Goal: Information Seeking & Learning: Compare options

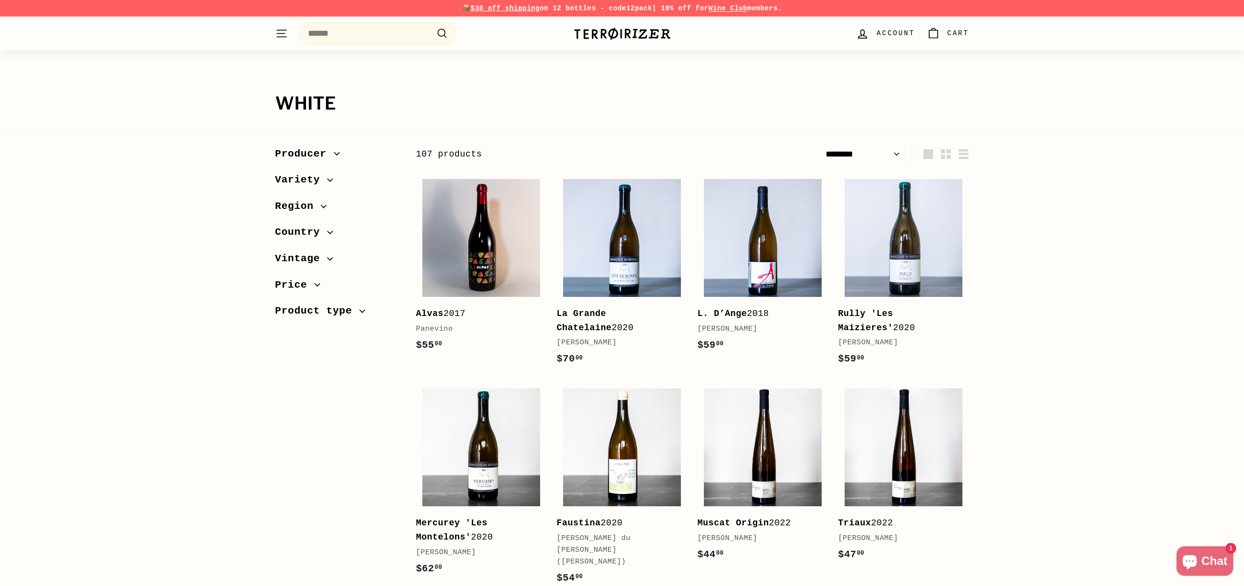
select select "******"
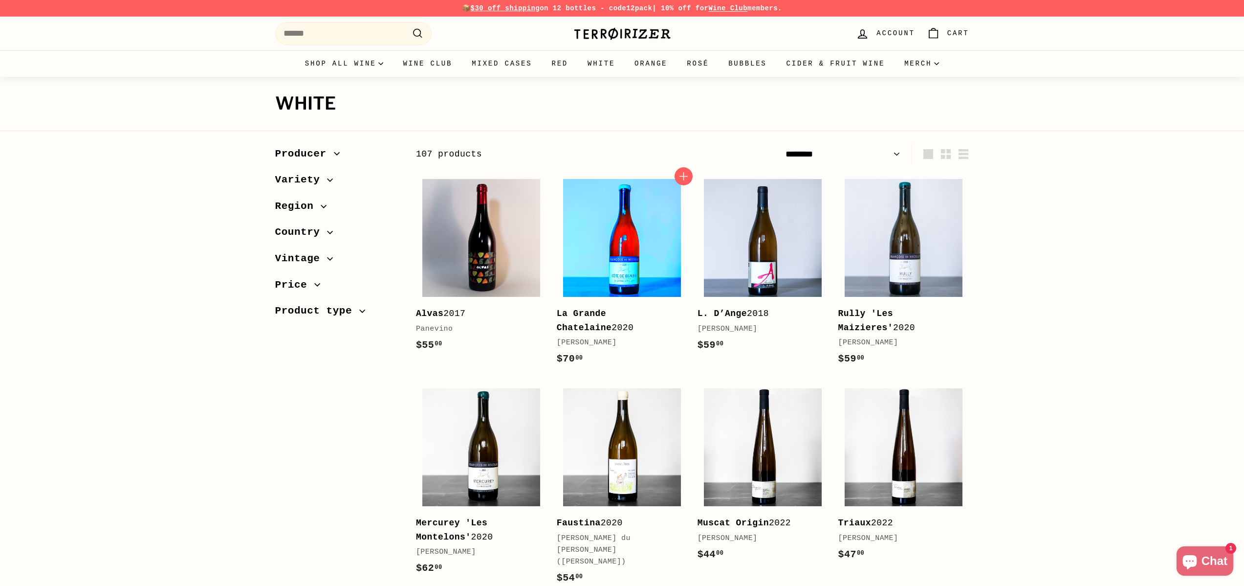
click at [639, 267] on img at bounding box center [622, 238] width 118 height 118
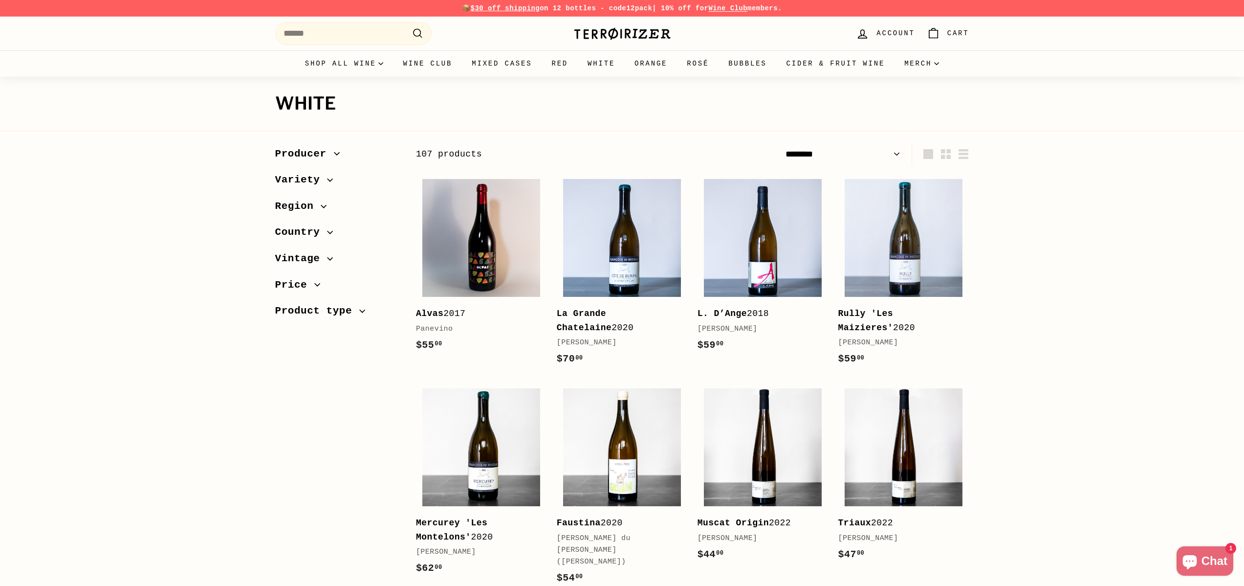
click at [317, 225] on span "Country" at bounding box center [301, 232] width 52 height 17
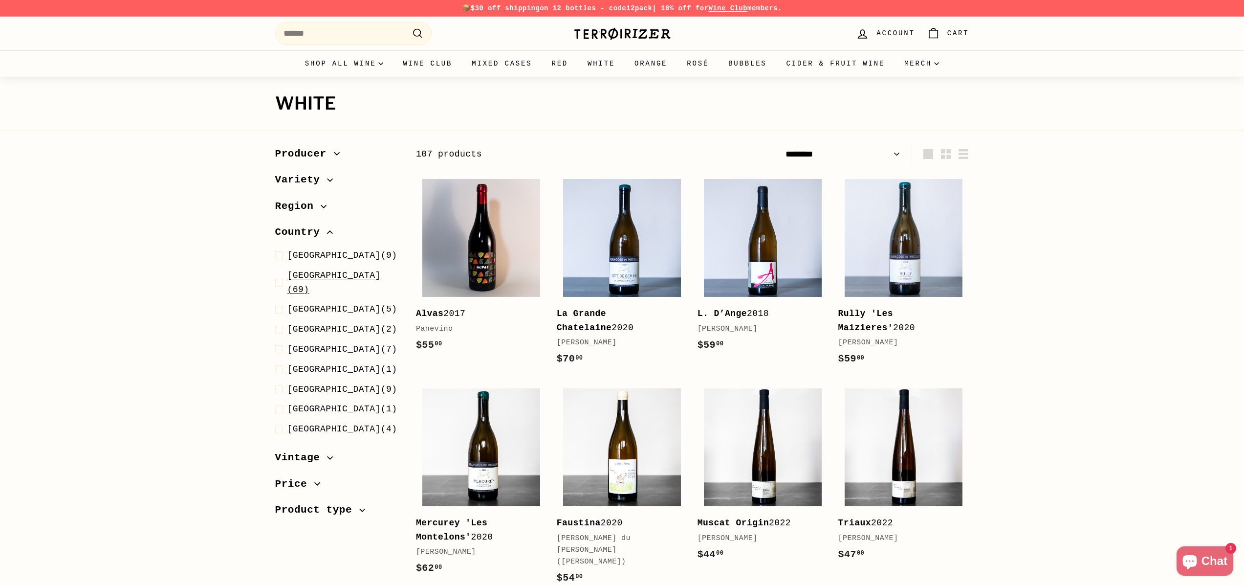
click at [293, 274] on span "France" at bounding box center [333, 275] width 93 height 10
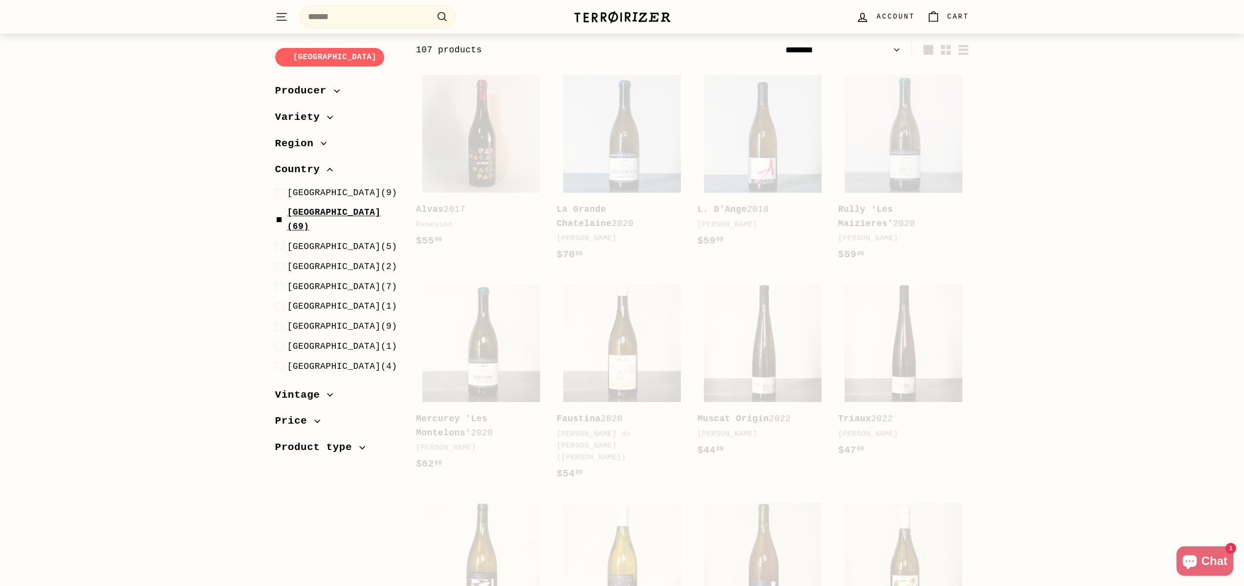
scroll to position [105, 0]
select select "******"
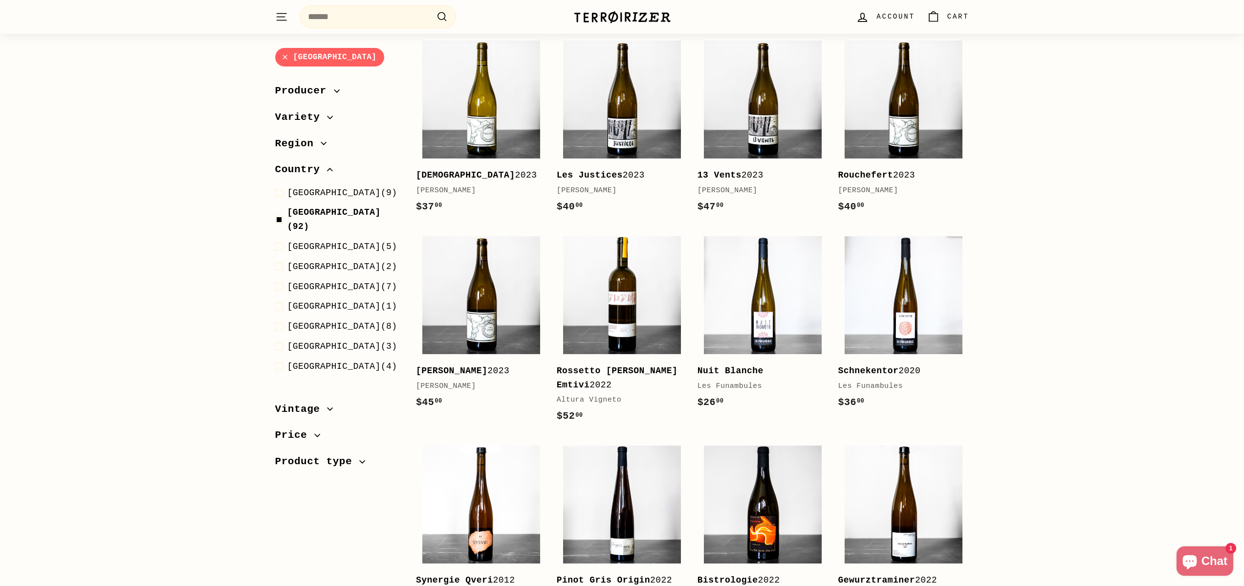
scroll to position [1731, 0]
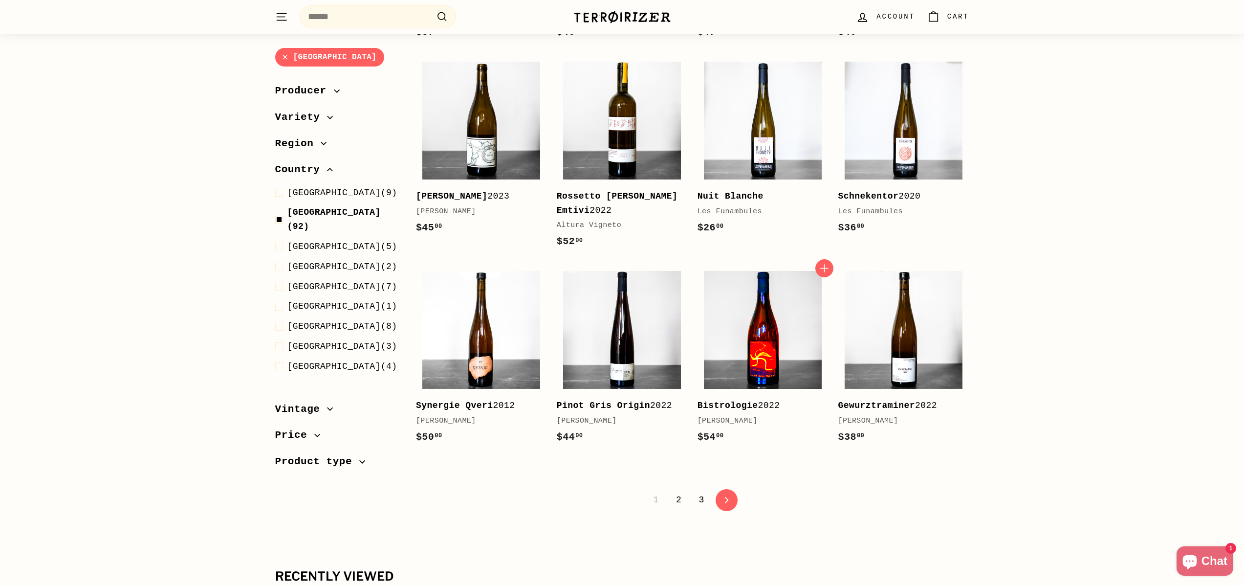
click at [774, 341] on img at bounding box center [763, 330] width 118 height 118
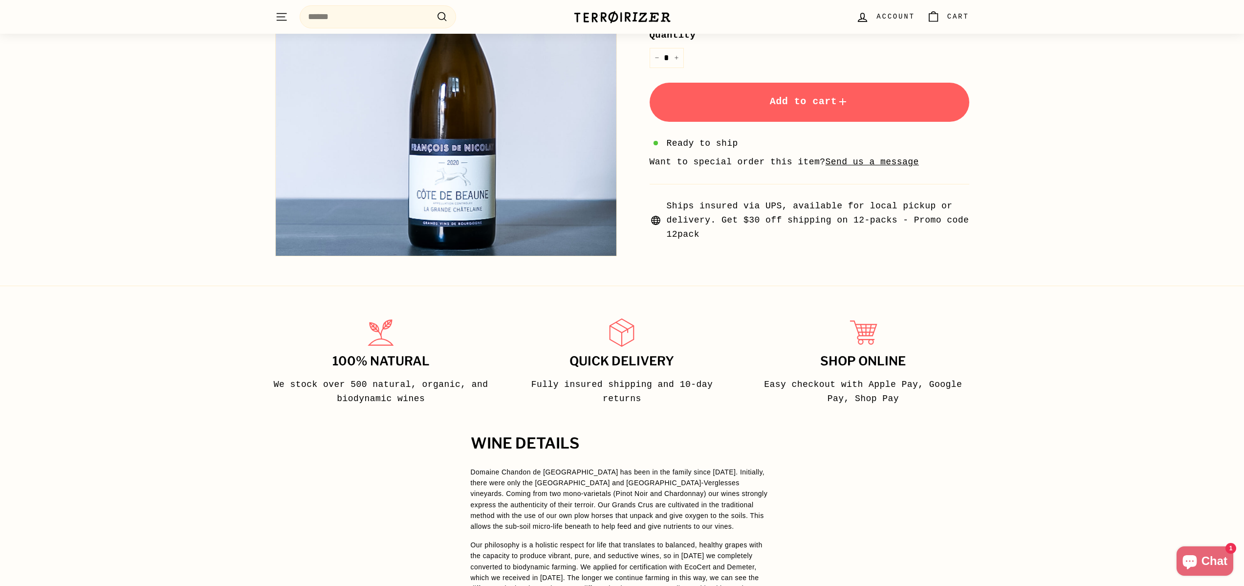
scroll to position [541, 0]
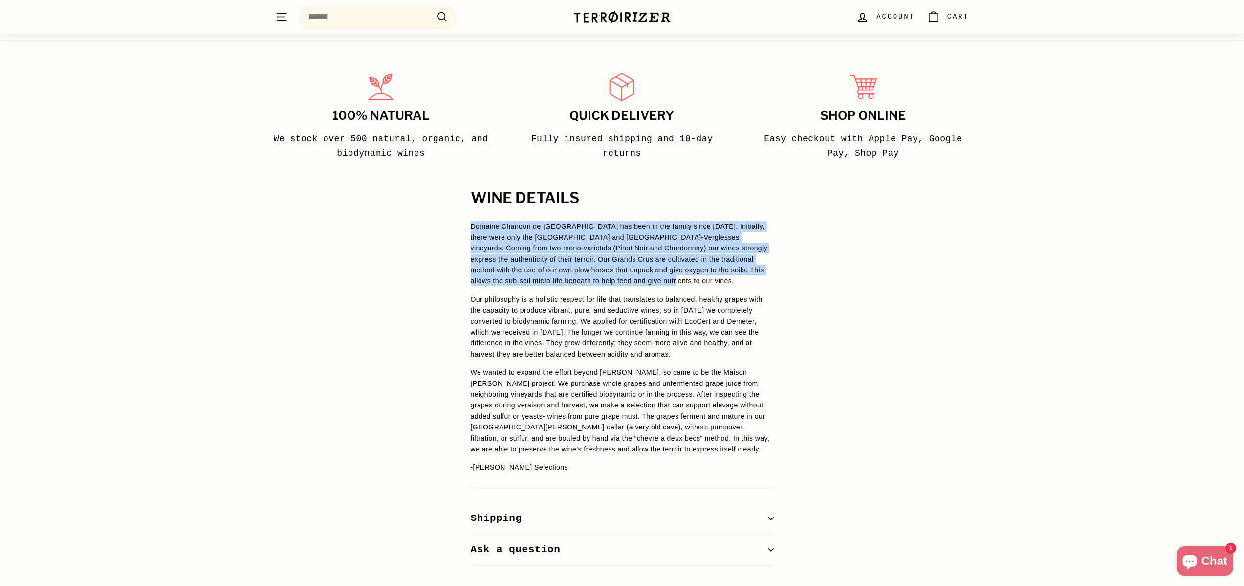
drag, startPoint x: 629, startPoint y: 218, endPoint x: 681, endPoint y: 278, distance: 79.7
click at [681, 278] on div "WINE DETAILS Domaine Chandon de [GEOGRAPHIC_DATA] has been in the family since …" at bounding box center [622, 378] width 342 height 376
click at [681, 278] on p "Domaine Chandon de [GEOGRAPHIC_DATA] has been in the family since [DATE]. Initi…" at bounding box center [622, 254] width 303 height 66
drag, startPoint x: 717, startPoint y: 292, endPoint x: 471, endPoint y: 227, distance: 254.8
click at [471, 227] on span "Domaine Chandon de Briailles has been in the family since 1834. Initially, ther…" at bounding box center [622, 347] width 303 height 252
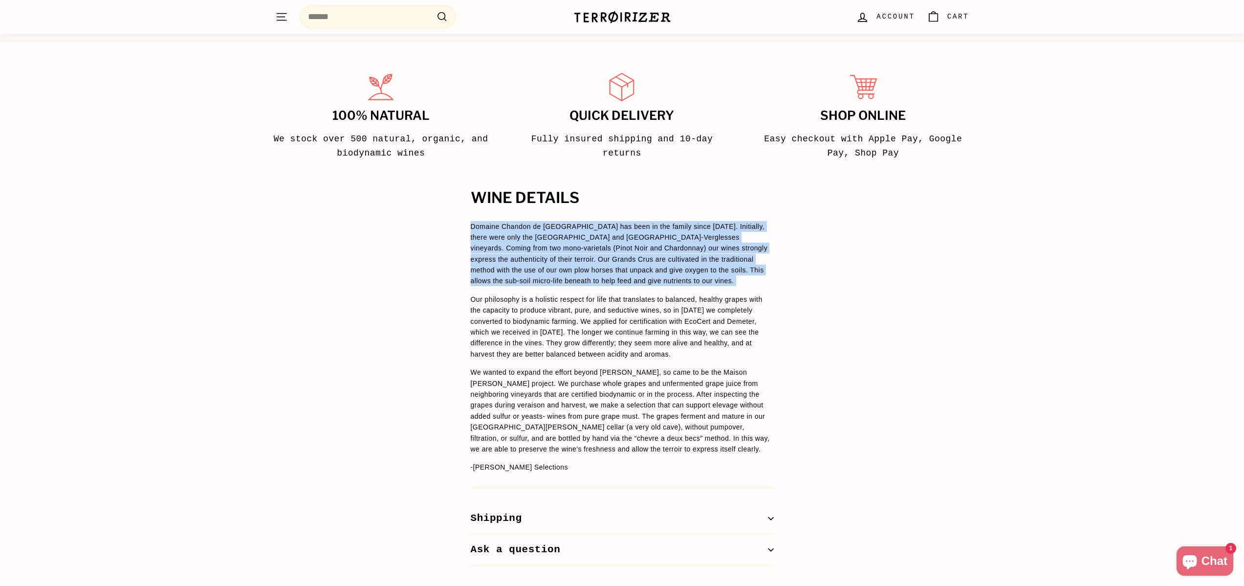
click at [471, 227] on p "Domaine Chandon de Briailles has been in the family since 1834. Initially, ther…" at bounding box center [622, 254] width 303 height 66
drag, startPoint x: 469, startPoint y: 226, endPoint x: 713, endPoint y: 285, distance: 251.4
click at [713, 285] on div "WINE DETAILS Domaine Chandon de Briailles has been in the family since 1834. In…" at bounding box center [622, 378] width 342 height 376
click at [713, 285] on p "Domaine Chandon de Briailles has been in the family since 1834. Initially, ther…" at bounding box center [622, 254] width 303 height 66
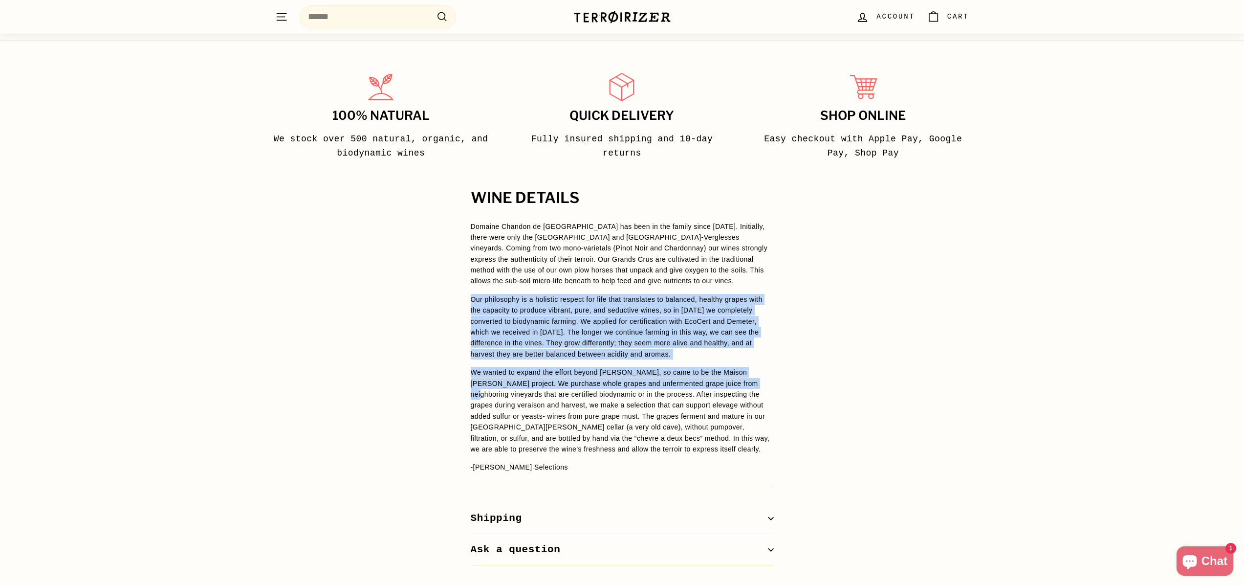
drag, startPoint x: 802, startPoint y: 382, endPoint x: 543, endPoint y: 287, distance: 275.3
click at [543, 287] on div "WINE DETAILS Domaine Chandon de Briailles has been in the family since 1834. In…" at bounding box center [622, 378] width 1244 height 376
click at [543, 287] on span "Domaine Chandon de Briailles has been in the family since 1834. Initially, ther…" at bounding box center [622, 347] width 303 height 252
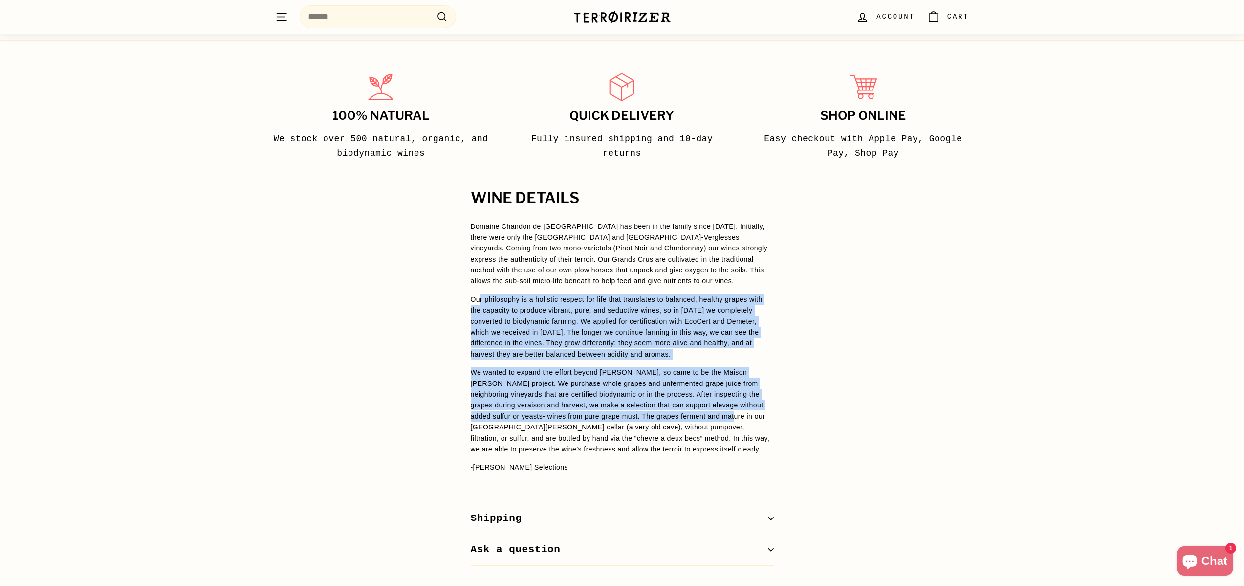
drag, startPoint x: 478, startPoint y: 294, endPoint x: 809, endPoint y: 420, distance: 354.4
click at [809, 420] on div "WINE DETAILS Domaine Chandon de Briailles has been in the family since 1834. In…" at bounding box center [622, 378] width 1244 height 376
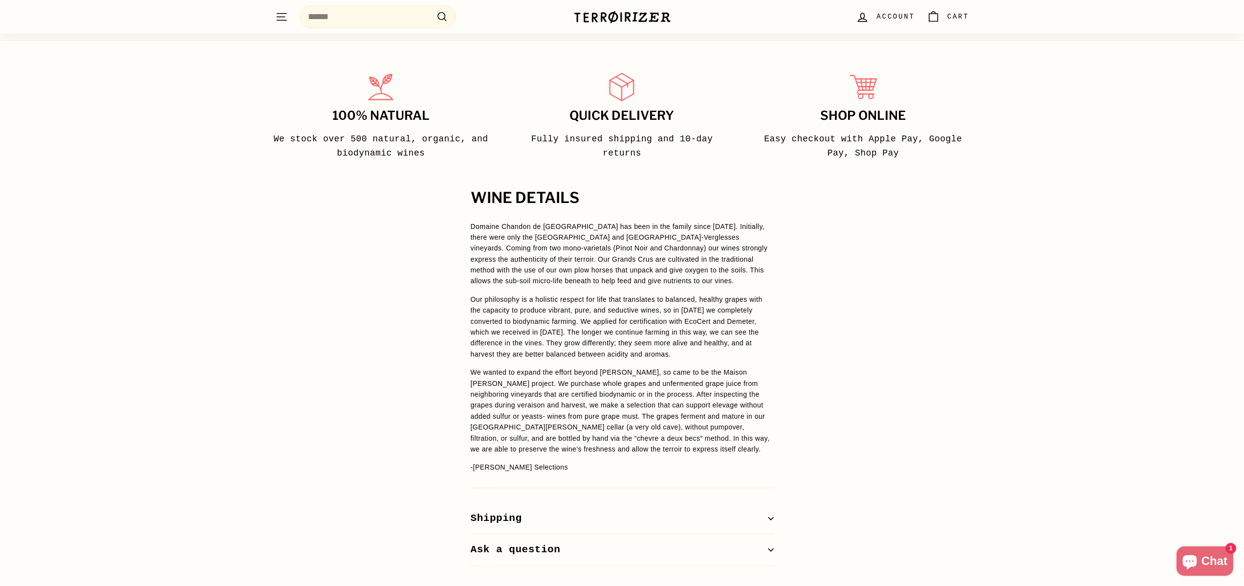
click at [809, 420] on div "WINE DETAILS Domaine Chandon de Briailles has been in the family since 1834. In…" at bounding box center [622, 378] width 1244 height 376
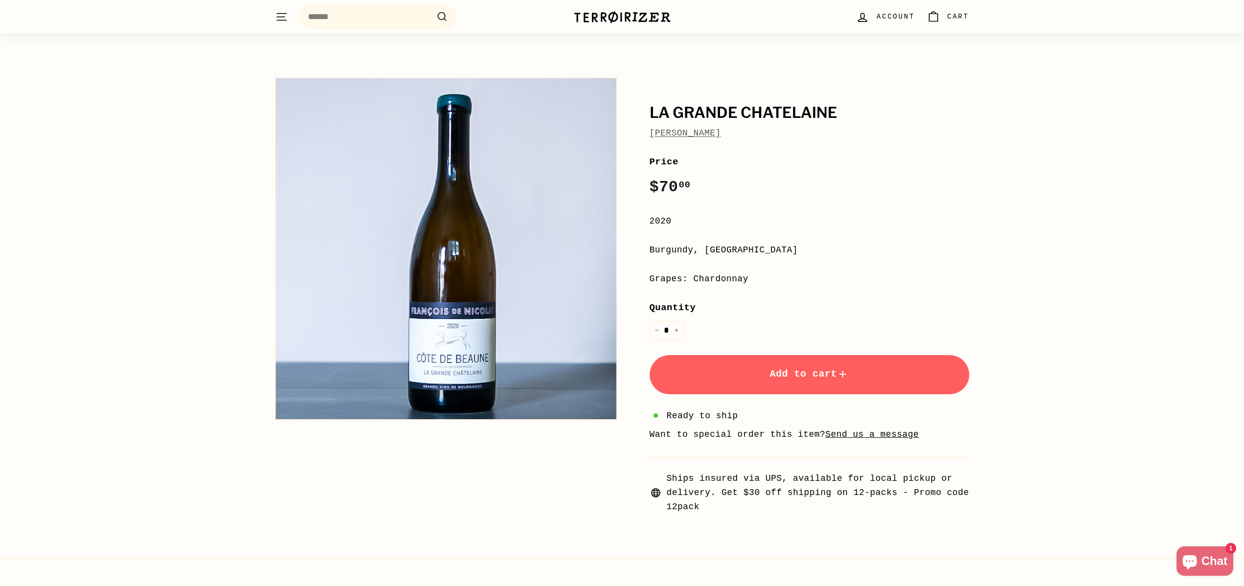
scroll to position [0, 0]
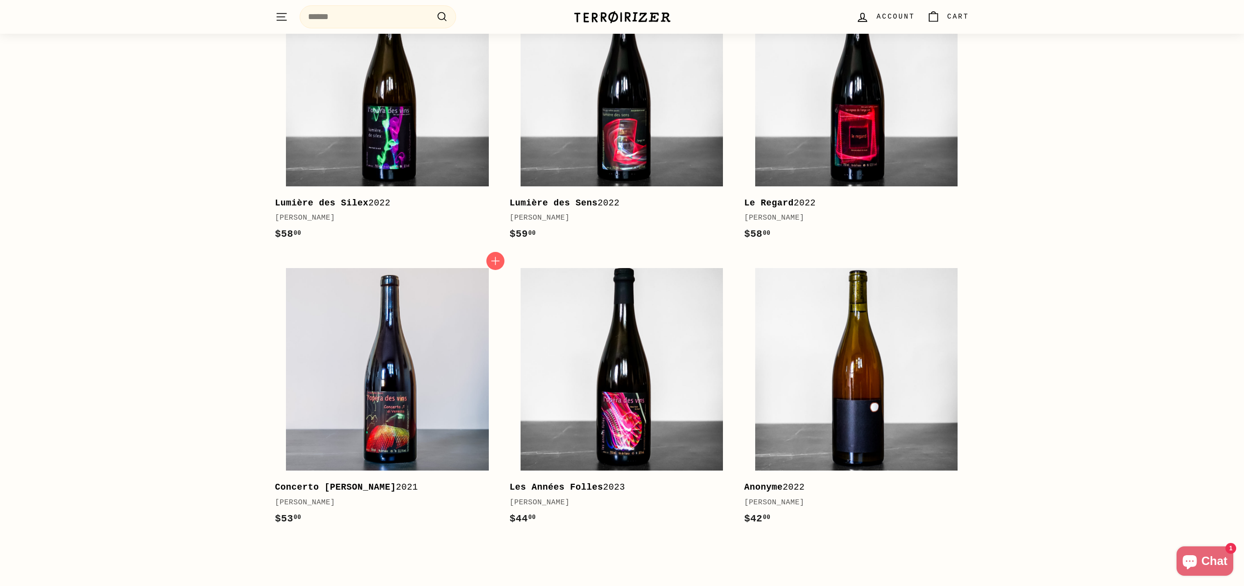
scroll to position [1584, 0]
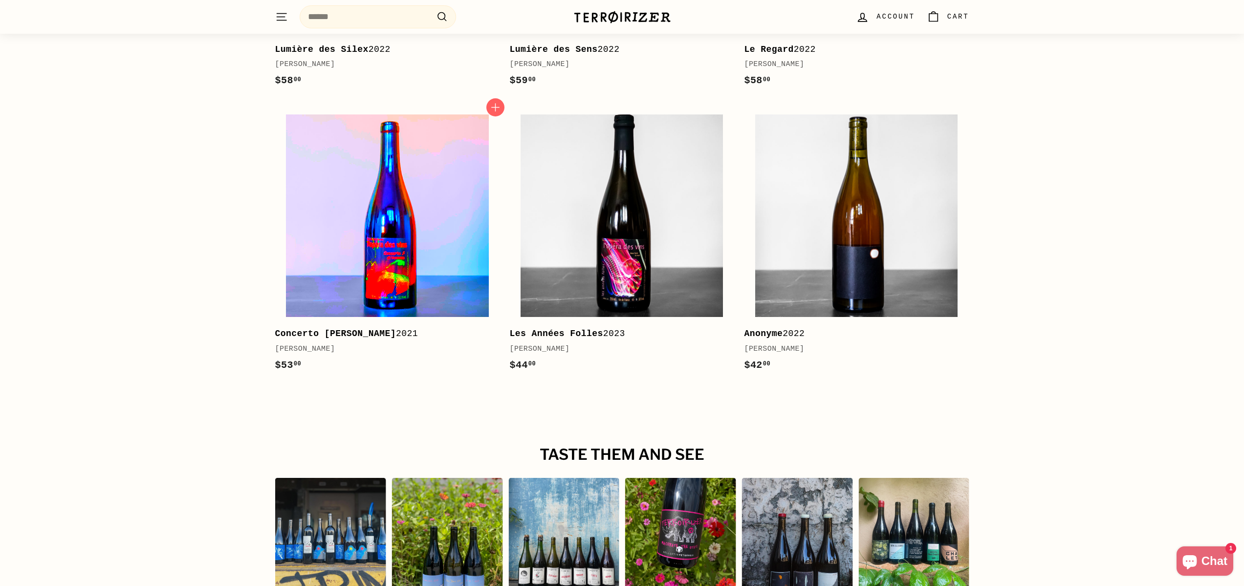
click at [422, 215] on img at bounding box center [387, 215] width 202 height 202
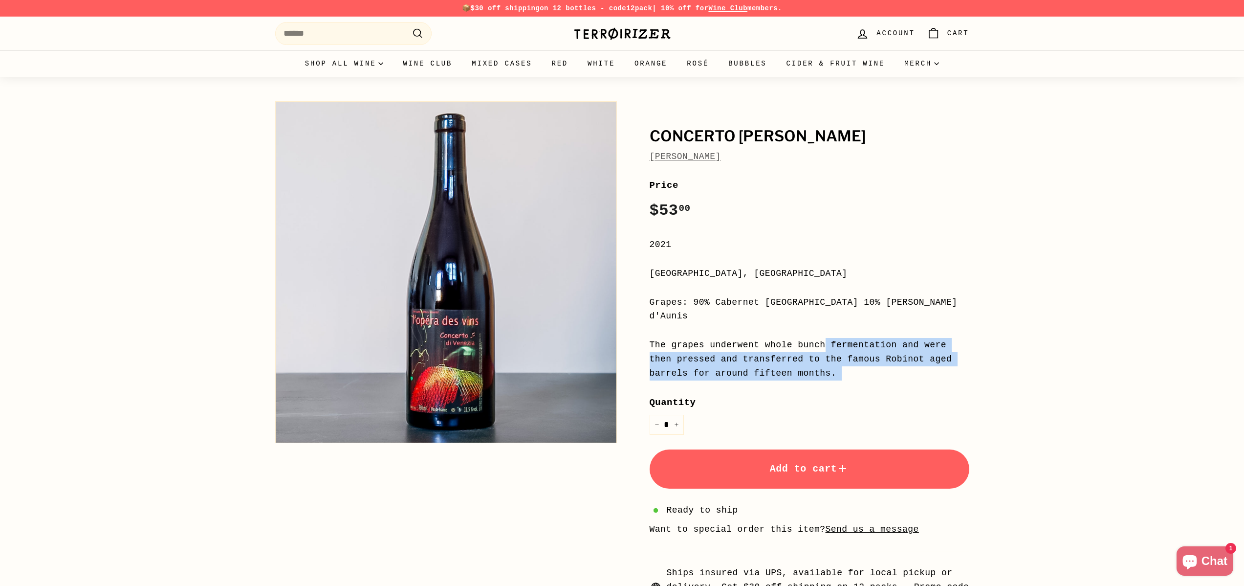
drag, startPoint x: 700, startPoint y: 332, endPoint x: 854, endPoint y: 368, distance: 158.1
click at [854, 368] on div "Price Regular price $53 00 $53.00 / 2021 Loire Valley, France Grapes: 90% Caber…" at bounding box center [810, 393] width 320 height 430
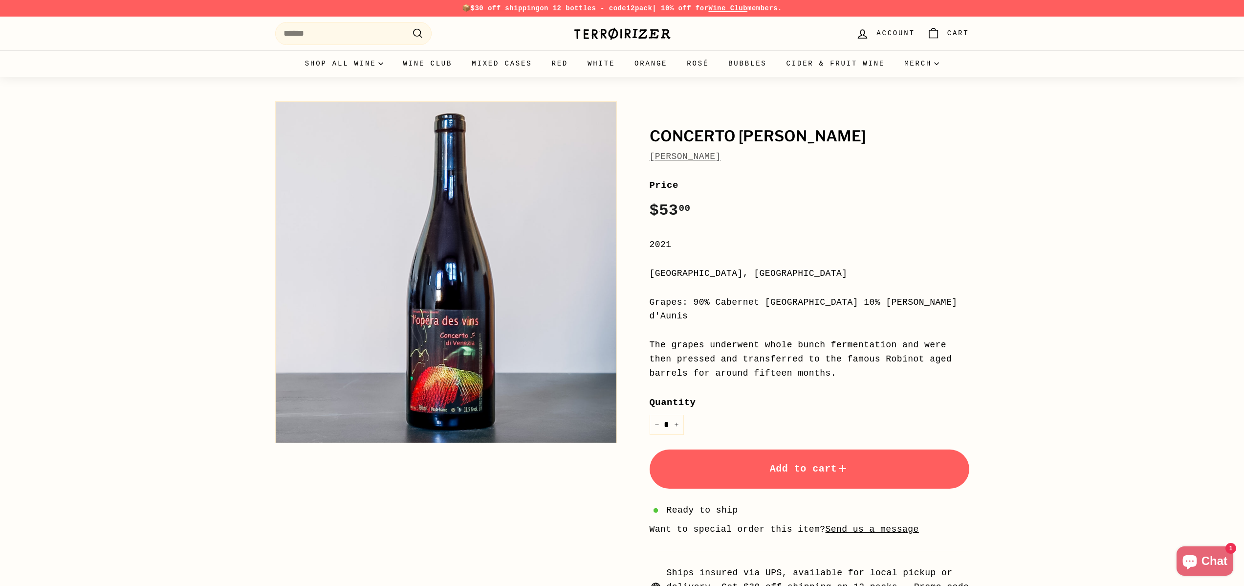
drag, startPoint x: 817, startPoint y: 361, endPoint x: 638, endPoint y: 327, distance: 182.2
click at [638, 327] on div "Concerto di Venezia Jean-Pierre Robinot Price Regular price $53 00 $53.00 / 202…" at bounding box center [799, 352] width 342 height 512
drag, startPoint x: 643, startPoint y: 327, endPoint x: 859, endPoint y: 358, distance: 218.4
click at [859, 358] on div "Concerto di Venezia Jean-Pierre Robinot Price Regular price $53 00 $53.00 / 202…" at bounding box center [799, 352] width 342 height 512
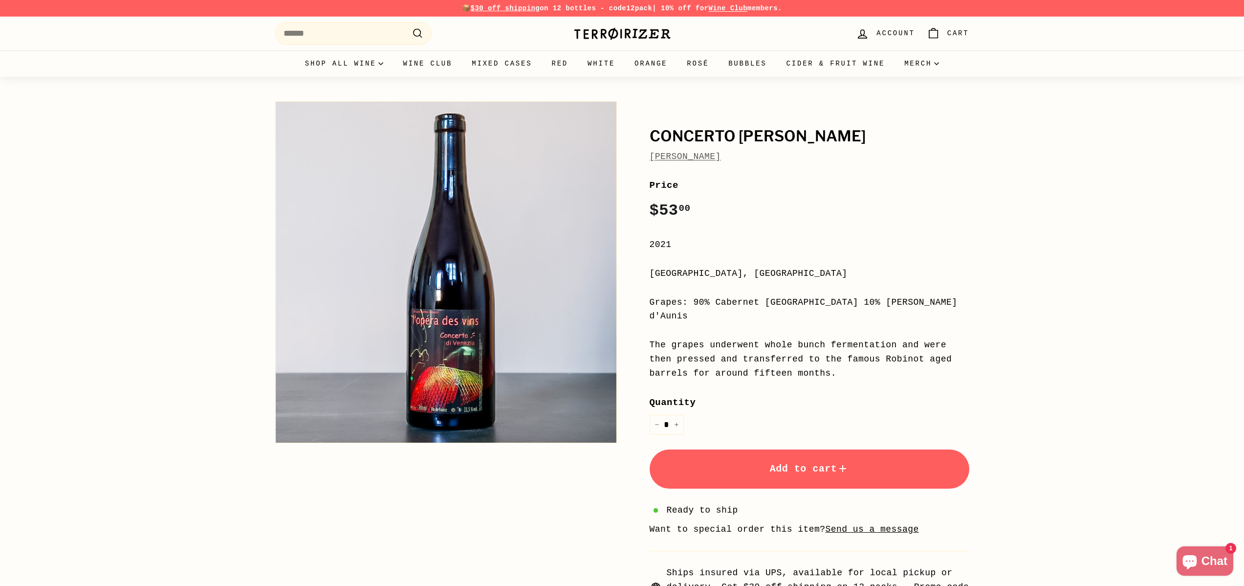
click at [859, 358] on div "The grapes underwent whole bunch fermentation and were then pressed and transfe…" at bounding box center [810, 359] width 320 height 42
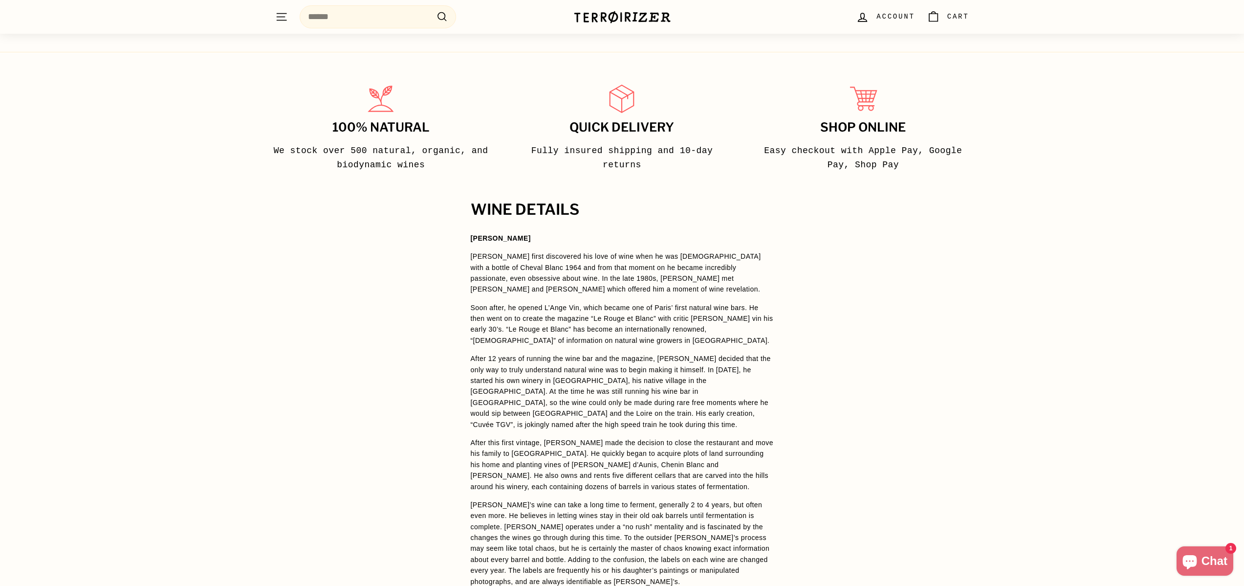
scroll to position [708, 0]
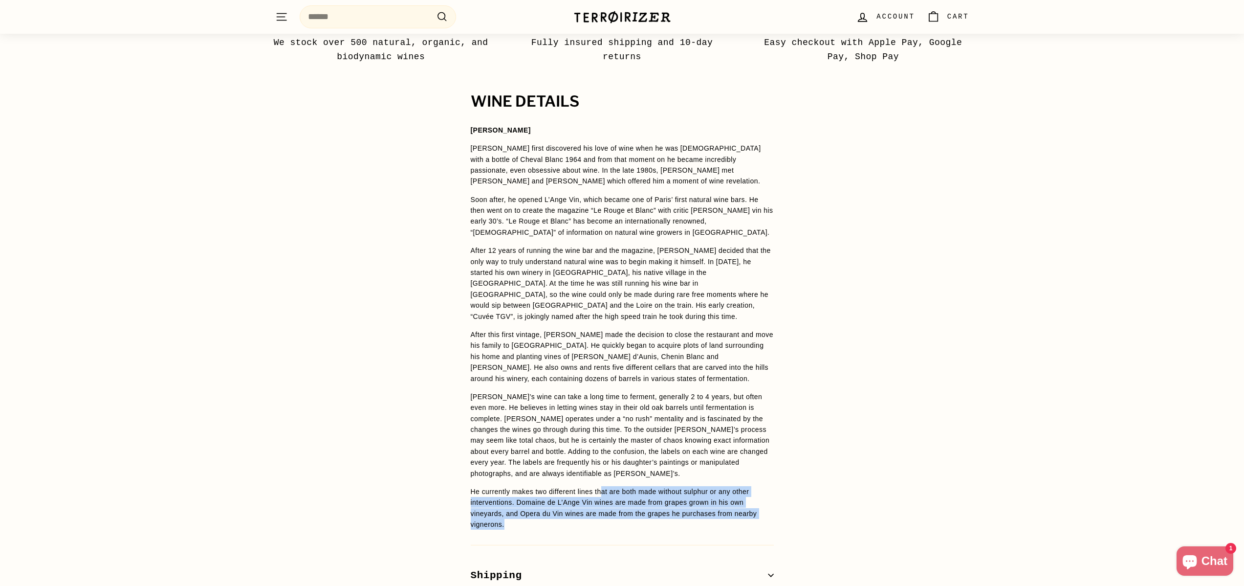
drag, startPoint x: 608, startPoint y: 466, endPoint x: 678, endPoint y: 496, distance: 76.0
click at [678, 496] on p "He currently makes two different lines that are both made without sulphur or an…" at bounding box center [622, 508] width 303 height 44
drag, startPoint x: 704, startPoint y: 496, endPoint x: 445, endPoint y: 465, distance: 261.4
click at [445, 465] on div "WINE DETAILS Jean-Pierre Robinot Jean-Pierre first discovered his love of wine …" at bounding box center [622, 357] width 1244 height 529
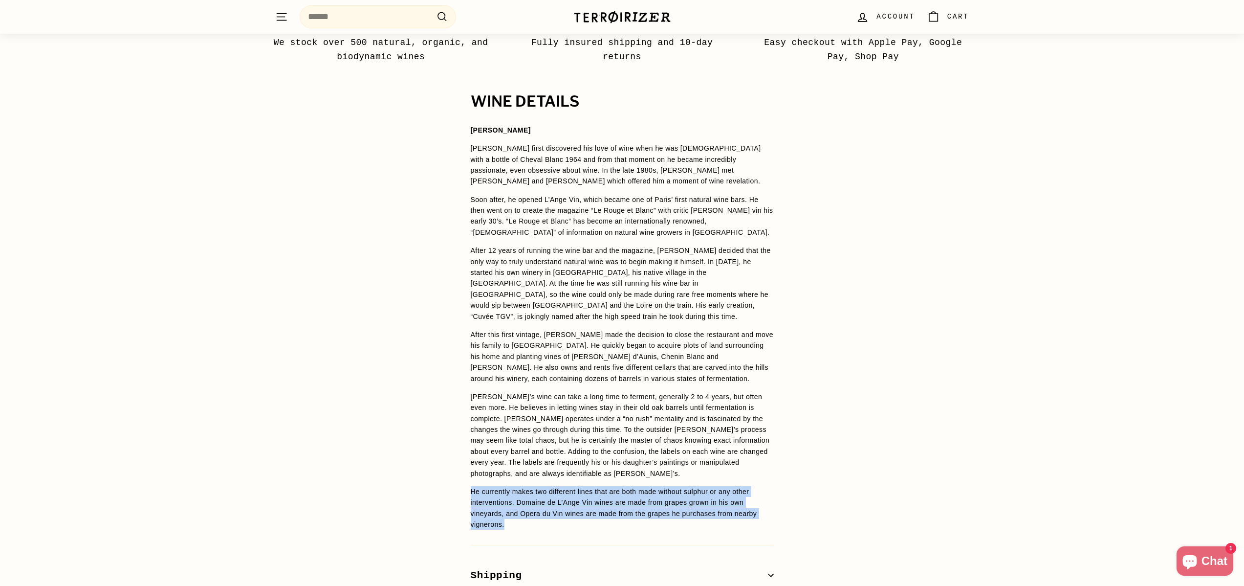
click at [445, 465] on div "WINE DETAILS Jean-Pierre Robinot Jean-Pierre first discovered his love of wine …" at bounding box center [622, 357] width 1244 height 529
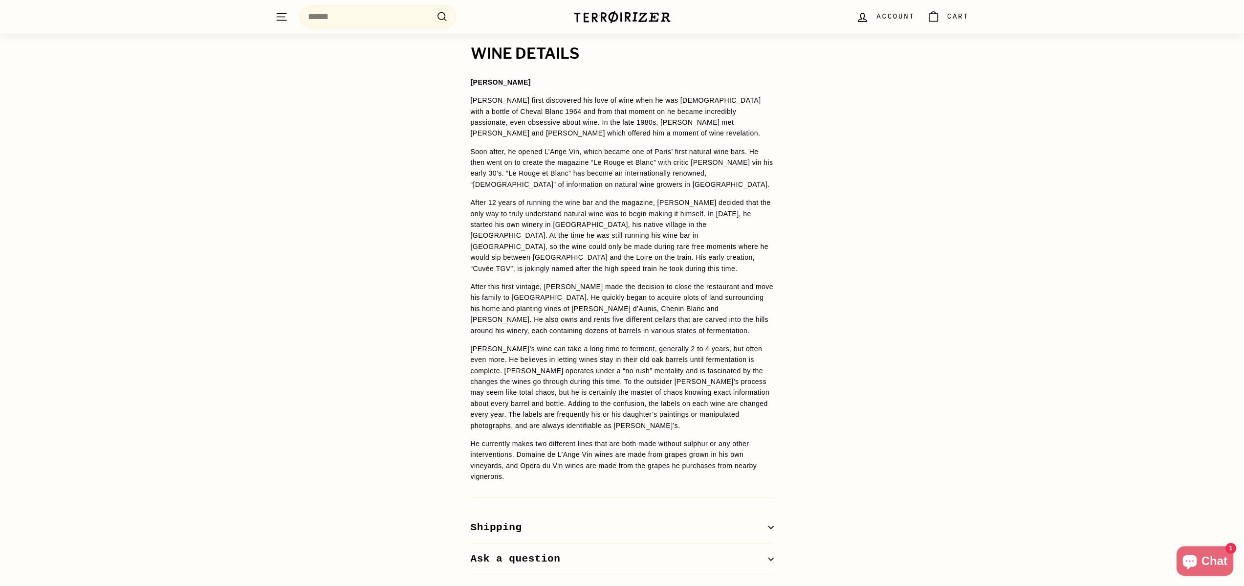
scroll to position [780, 0]
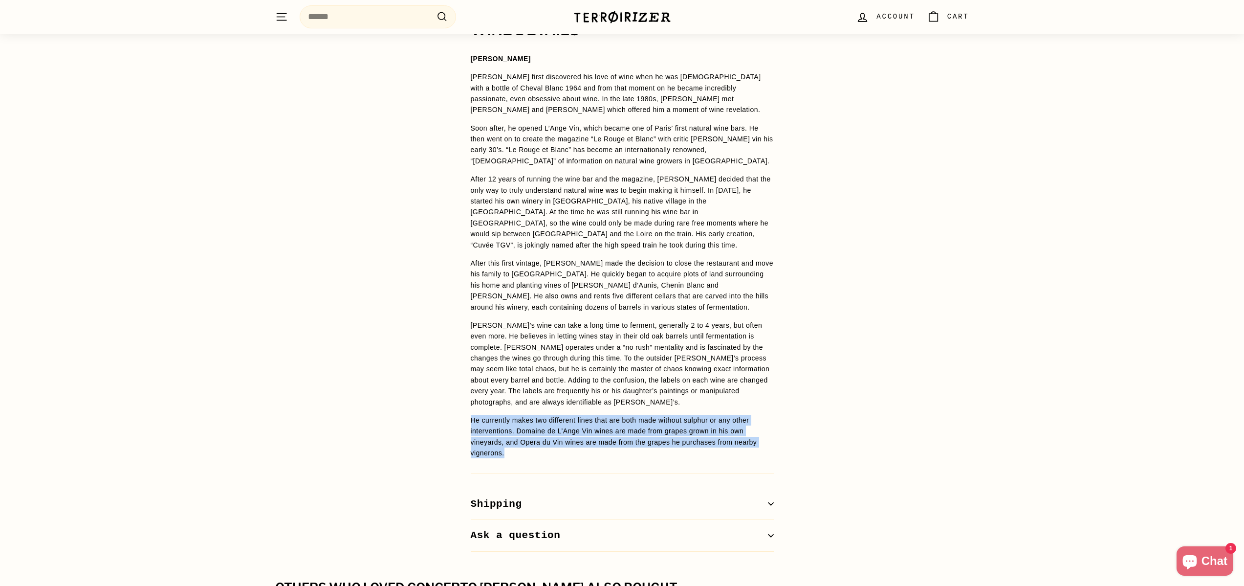
drag, startPoint x: 469, startPoint y: 395, endPoint x: 536, endPoint y: 425, distance: 73.5
click at [536, 425] on div "WINE DETAILS Jean-Pierre Robinot Jean-Pierre first discovered his love of wine …" at bounding box center [622, 286] width 342 height 529
click at [536, 425] on p "He currently makes two different lines that are both made without sulphur or an…" at bounding box center [622, 437] width 303 height 44
drag, startPoint x: 564, startPoint y: 431, endPoint x: 461, endPoint y: 392, distance: 110.6
click at [461, 392] on div "WINE DETAILS Jean-Pierre Robinot Jean-Pierre first discovered his love of wine …" at bounding box center [622, 286] width 342 height 529
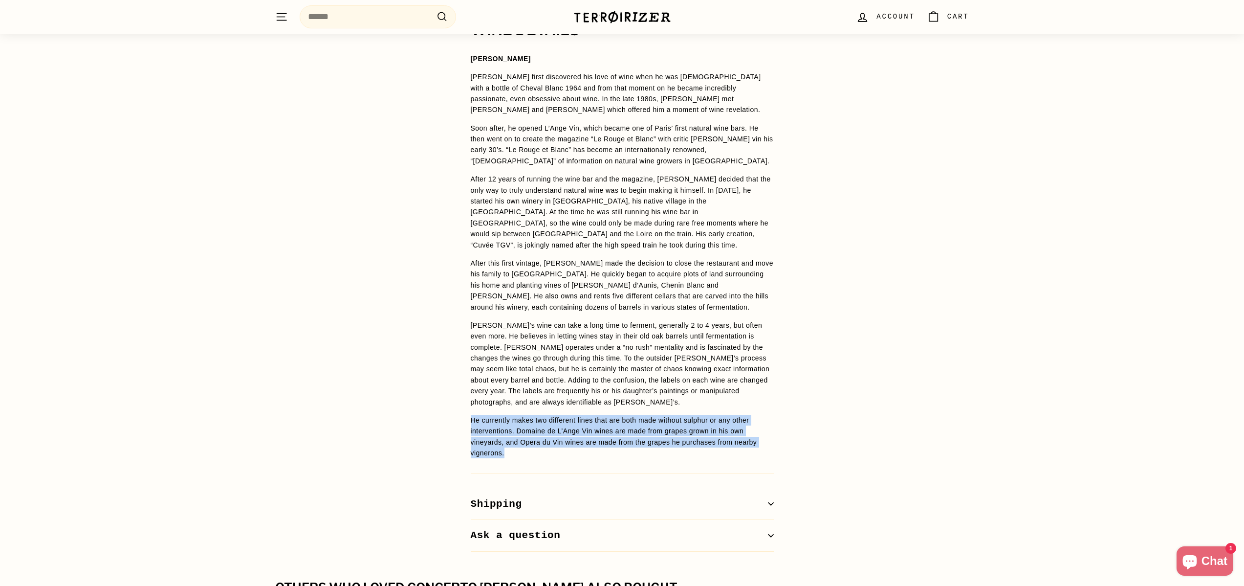
click at [461, 392] on div "WINE DETAILS Jean-Pierre Robinot Jean-Pierre first discovered his love of wine …" at bounding box center [622, 286] width 342 height 529
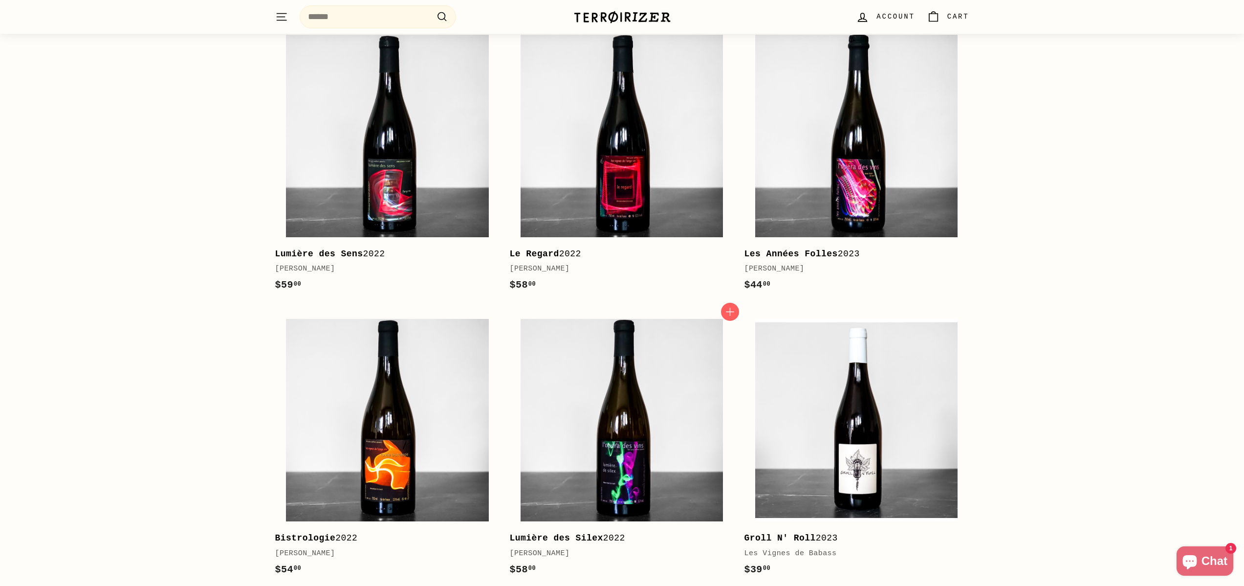
scroll to position [1375, 0]
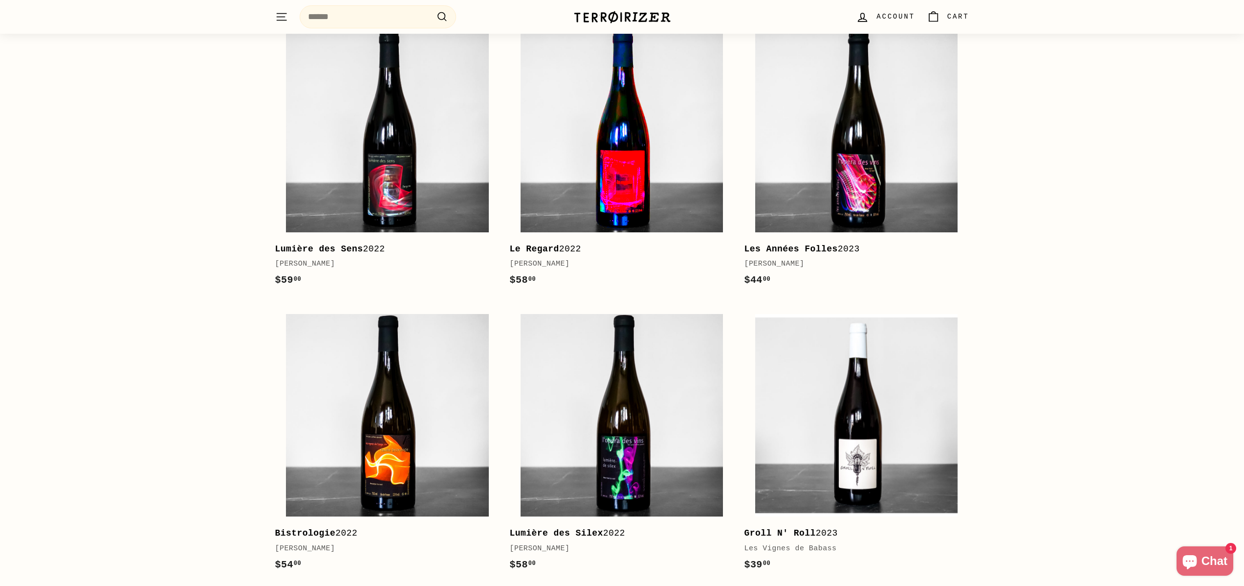
click at [630, 181] on img at bounding box center [622, 131] width 202 height 202
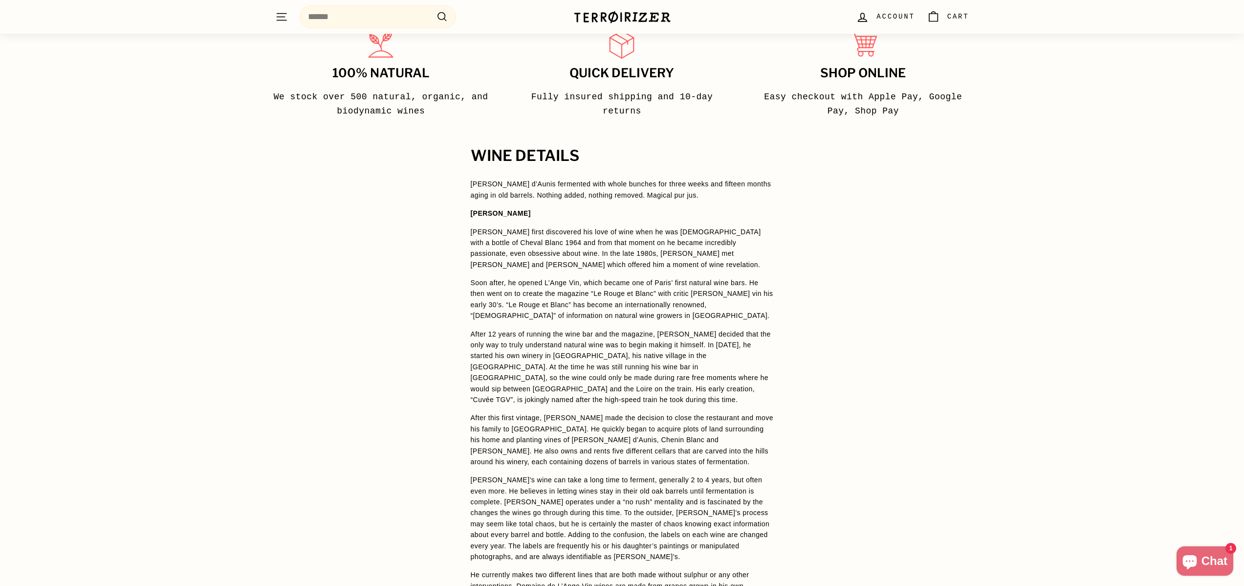
scroll to position [613, 0]
drag, startPoint x: 518, startPoint y: 179, endPoint x: 694, endPoint y: 196, distance: 176.8
click at [694, 196] on p "[PERSON_NAME] d’Aunis fermented with whole bunches for three weeks and fifteen …" at bounding box center [622, 189] width 303 height 22
drag, startPoint x: 463, startPoint y: 186, endPoint x: 682, endPoint y: 197, distance: 219.8
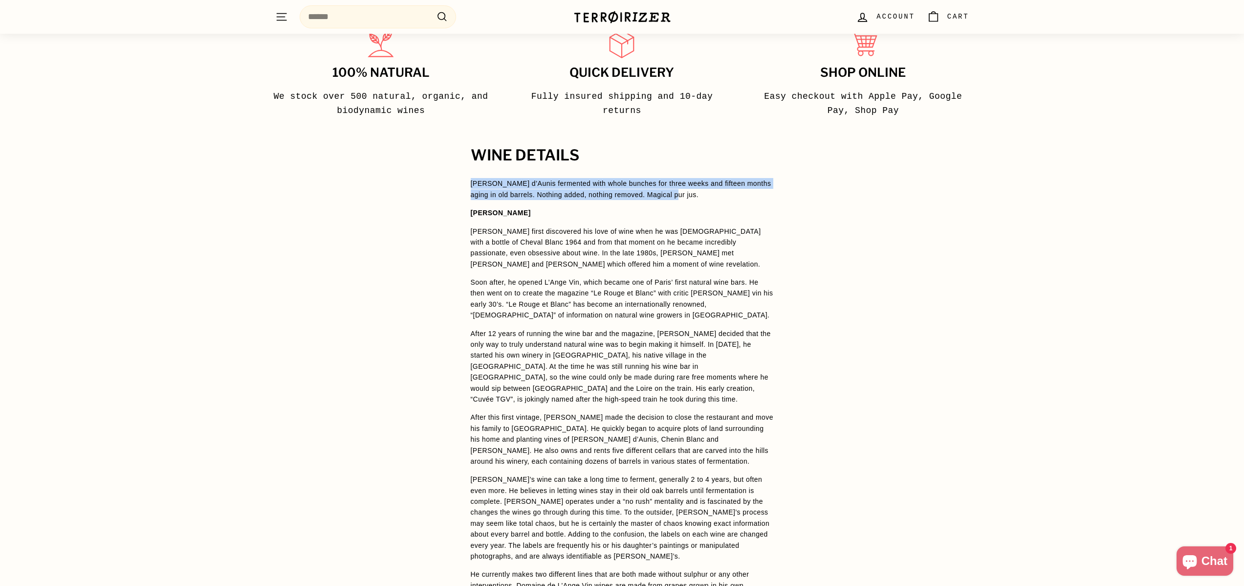
click at [682, 197] on div "WINE DETAILS [PERSON_NAME] d’Aunis fermented with whole bunches for three weeks…" at bounding box center [622, 435] width 342 height 577
click at [682, 197] on p "[PERSON_NAME] d’Aunis fermented with whole bunches for three weeks and fifteen …" at bounding box center [622, 189] width 303 height 22
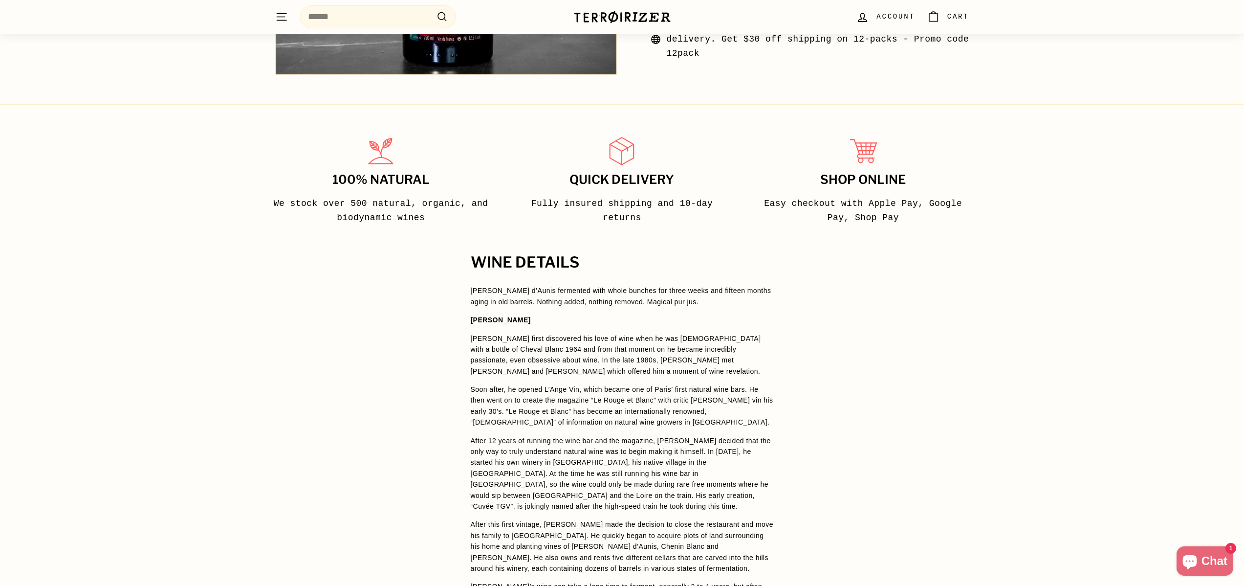
scroll to position [503, 0]
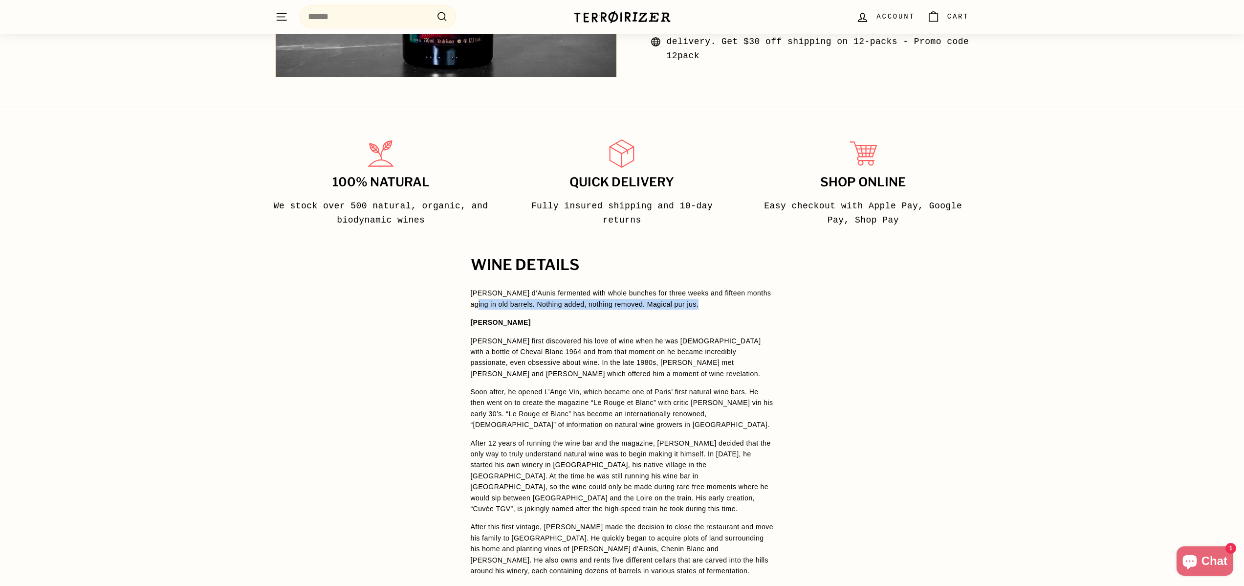
drag, startPoint x: 468, startPoint y: 301, endPoint x: 683, endPoint y: 312, distance: 215.4
click at [683, 312] on div "WINE DETAILS [PERSON_NAME] d’Aunis fermented with whole bunches for three weeks…" at bounding box center [622, 545] width 342 height 577
click at [683, 312] on span "[PERSON_NAME] d’Aunis fermented with whole bunches for three weeks and fifteen …" at bounding box center [622, 513] width 303 height 453
drag, startPoint x: 654, startPoint y: 302, endPoint x: 469, endPoint y: 297, distance: 184.9
click at [469, 297] on div "WINE DETAILS [PERSON_NAME] d’Aunis fermented with whole bunches for three weeks…" at bounding box center [622, 545] width 342 height 577
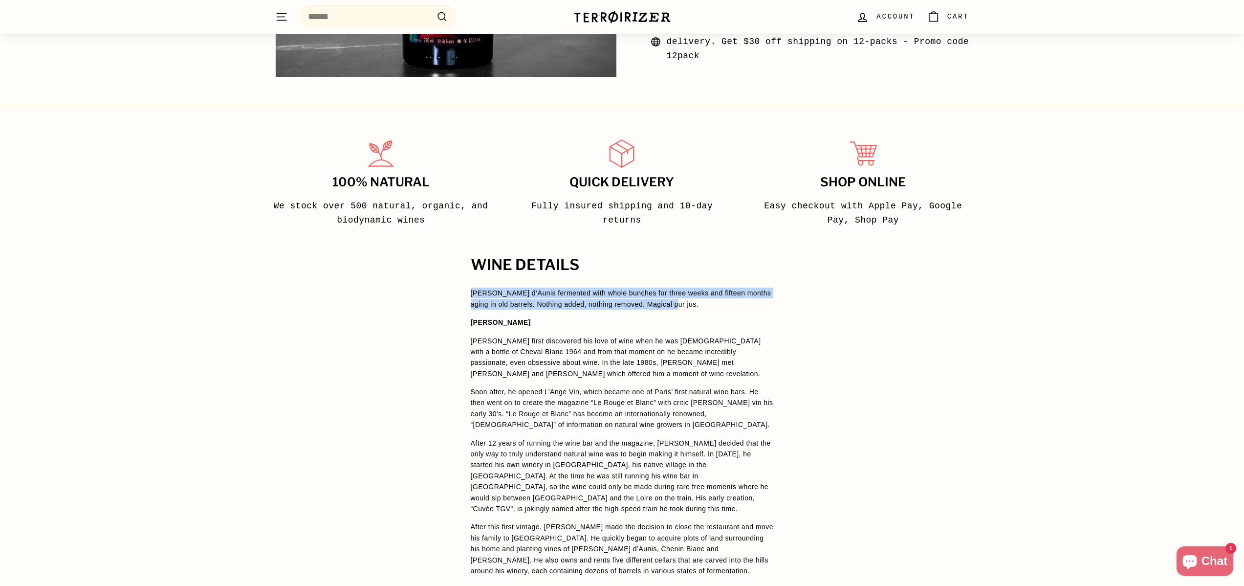
click at [469, 297] on div "WINE DETAILS [PERSON_NAME] d’Aunis fermented with whole bunches for three weeks…" at bounding box center [622, 545] width 342 height 577
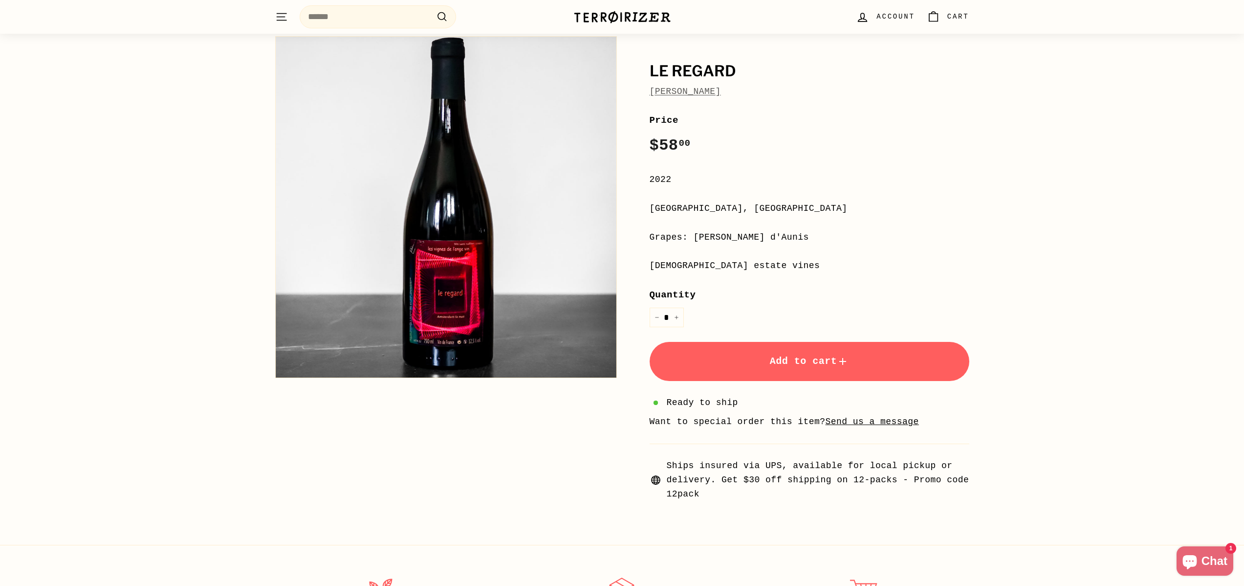
scroll to position [44, 0]
